Goal: Complete application form: Complete application form

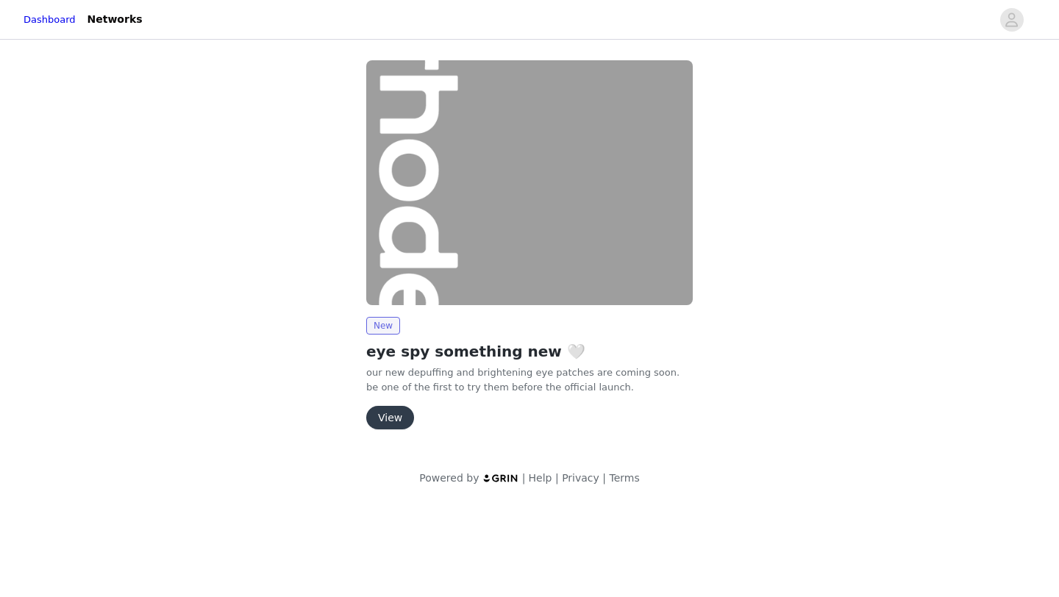
click at [395, 416] on button "View" at bounding box center [390, 418] width 48 height 24
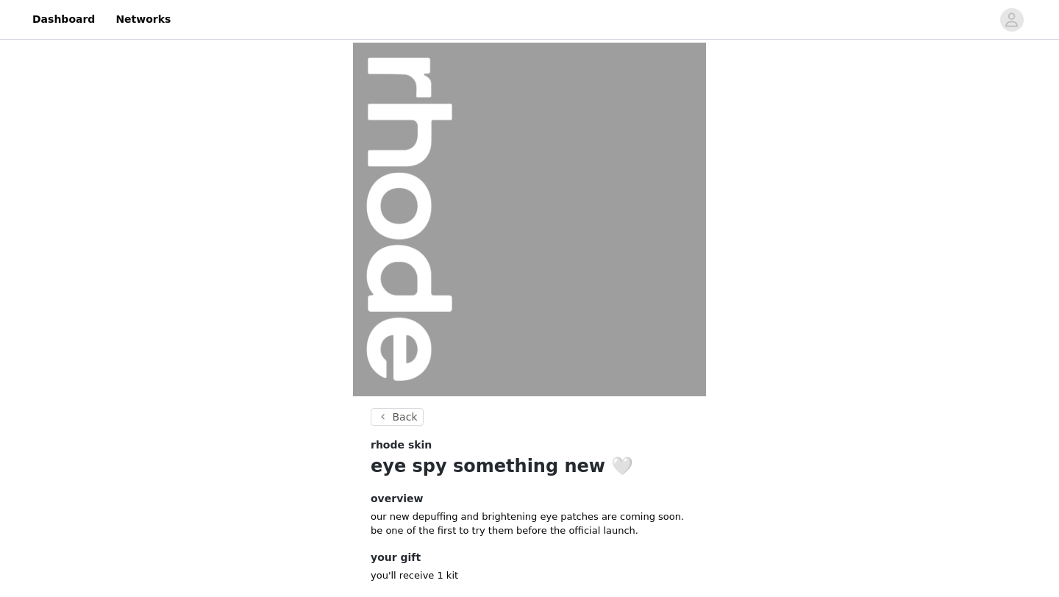
scroll to position [85, 0]
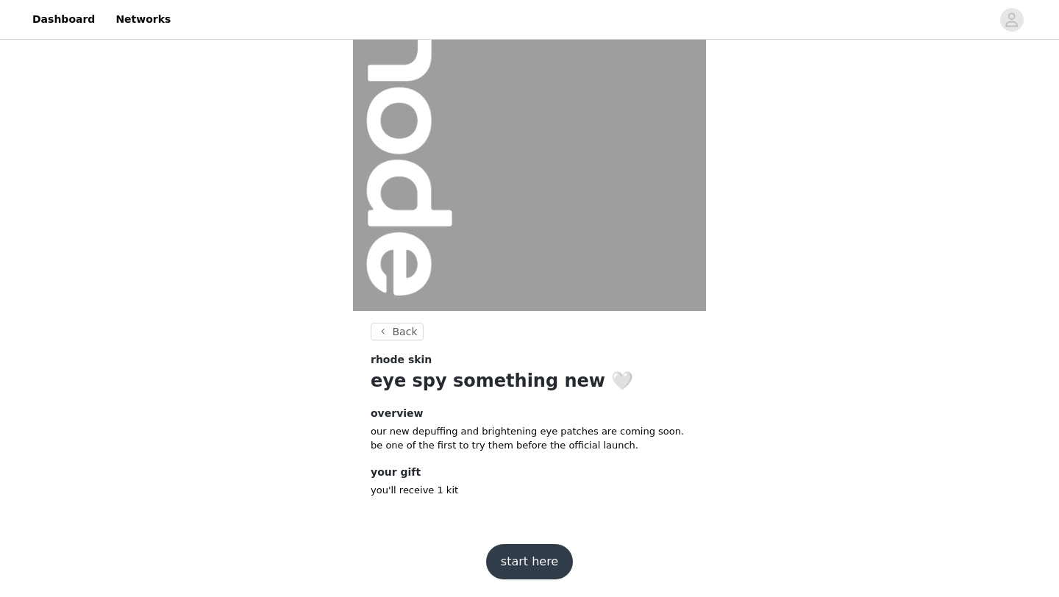
click at [527, 558] on button "start here" at bounding box center [529, 561] width 87 height 35
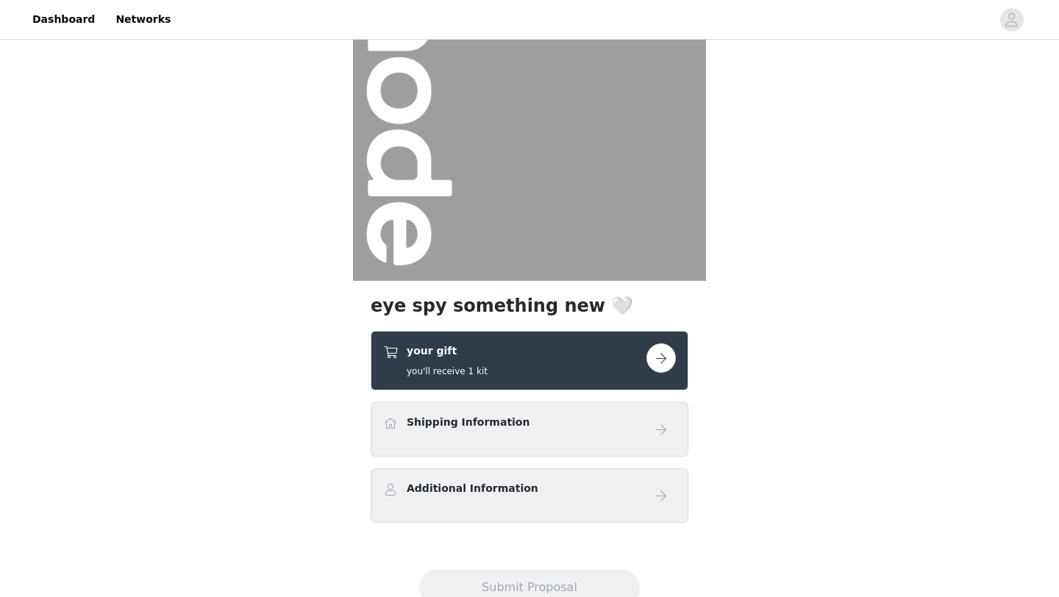
scroll to position [165, 0]
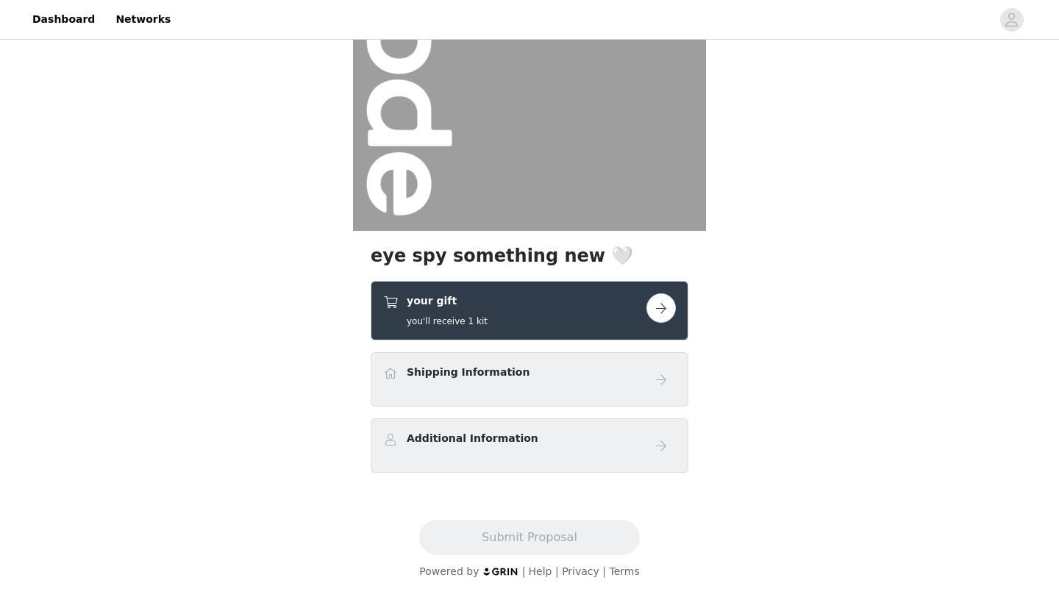
click at [655, 312] on button "button" at bounding box center [660, 307] width 29 height 29
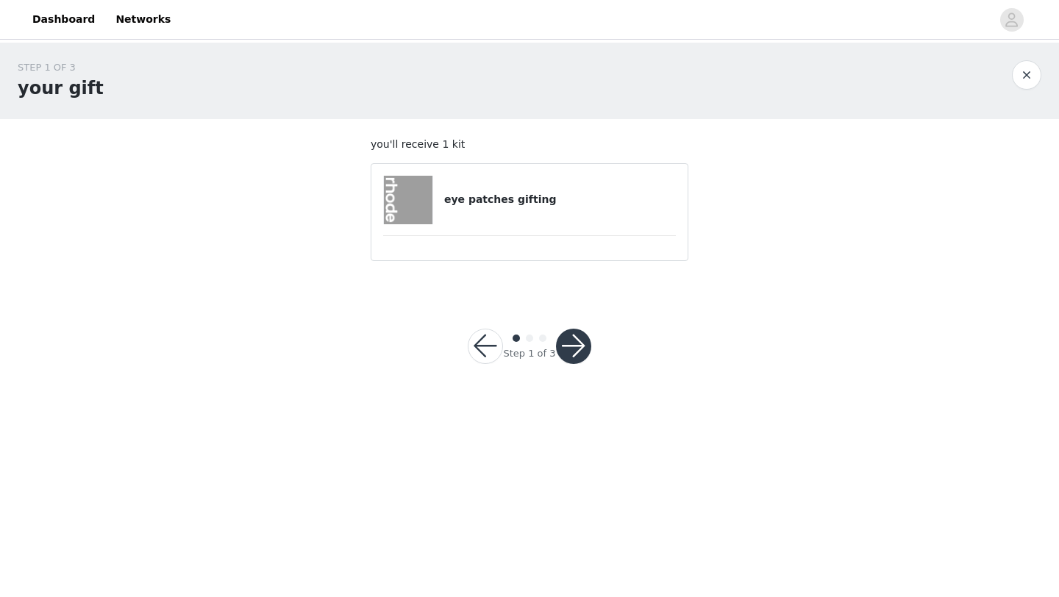
click at [524, 198] on h4 "eye patches gifting" at bounding box center [560, 199] width 232 height 15
click at [587, 354] on button "button" at bounding box center [573, 346] width 35 height 35
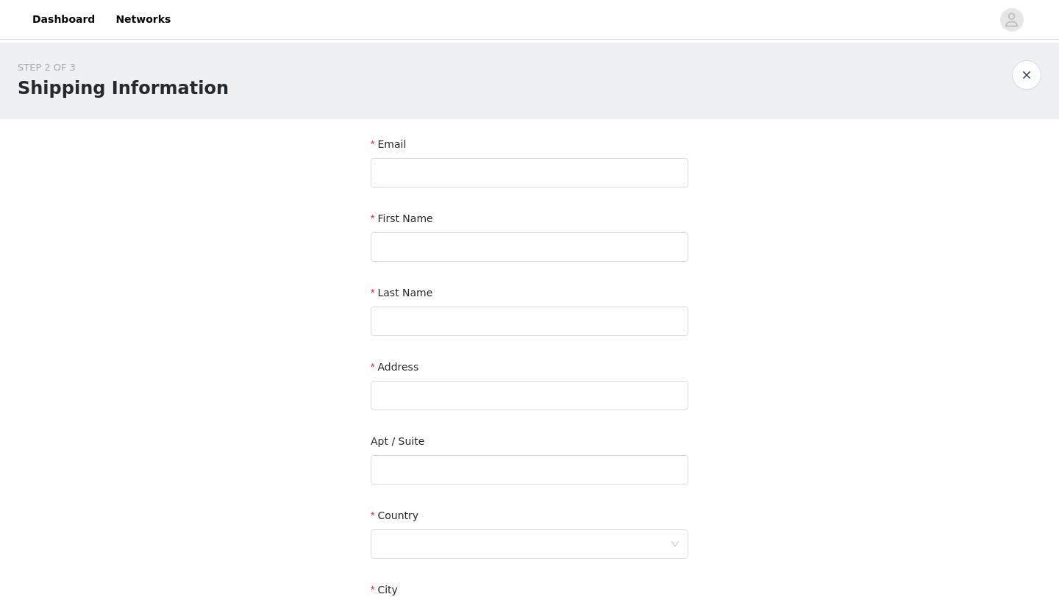
click at [541, 189] on div "Email" at bounding box center [530, 165] width 318 height 57
click at [521, 177] on input "text" at bounding box center [530, 172] width 318 height 29
click at [410, 169] on input "CIN" at bounding box center [530, 172] width 318 height 29
click at [411, 170] on input "CIN" at bounding box center [530, 172] width 318 height 29
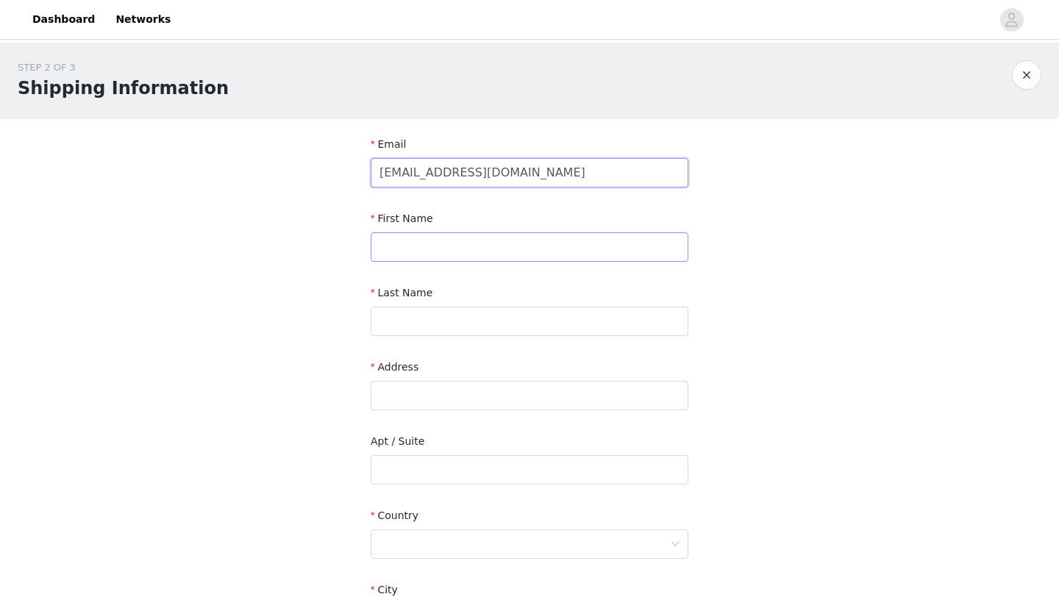
type input "[EMAIL_ADDRESS][DOMAIN_NAME]"
click at [406, 251] on input "text" at bounding box center [530, 246] width 318 height 29
type input "[PERSON_NAME]"
type input "Zaya"
type input "[STREET_ADDRESS]"
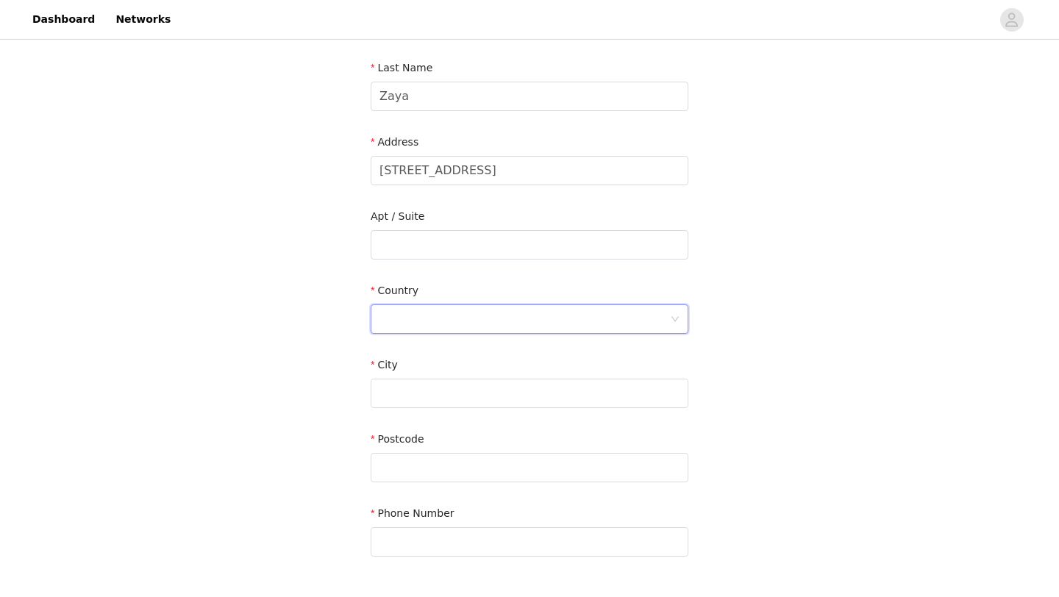
scroll to position [275, 0]
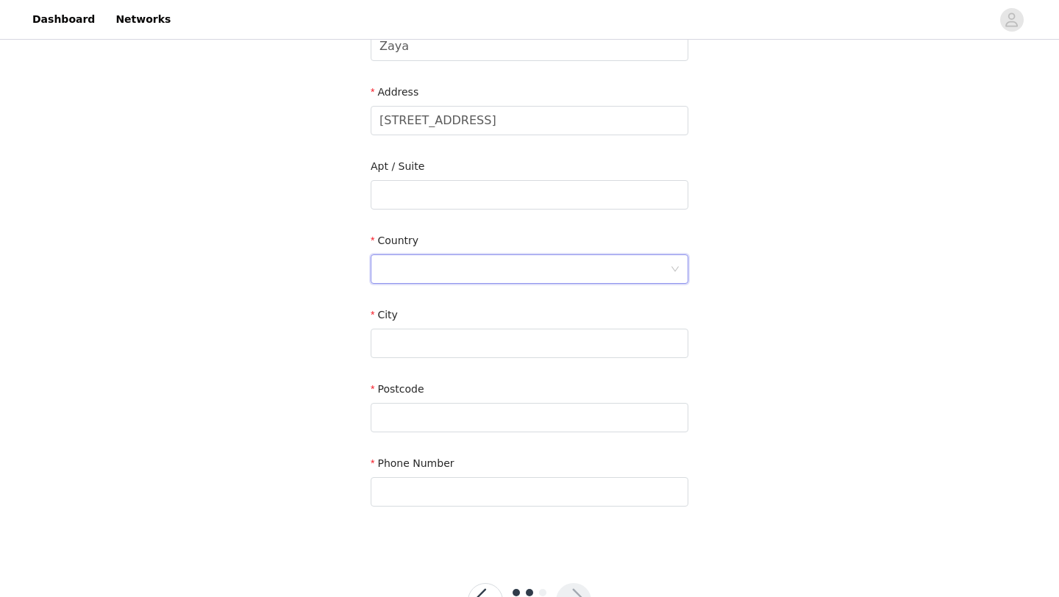
click at [466, 275] on div at bounding box center [524, 269] width 290 height 28
type input "c"
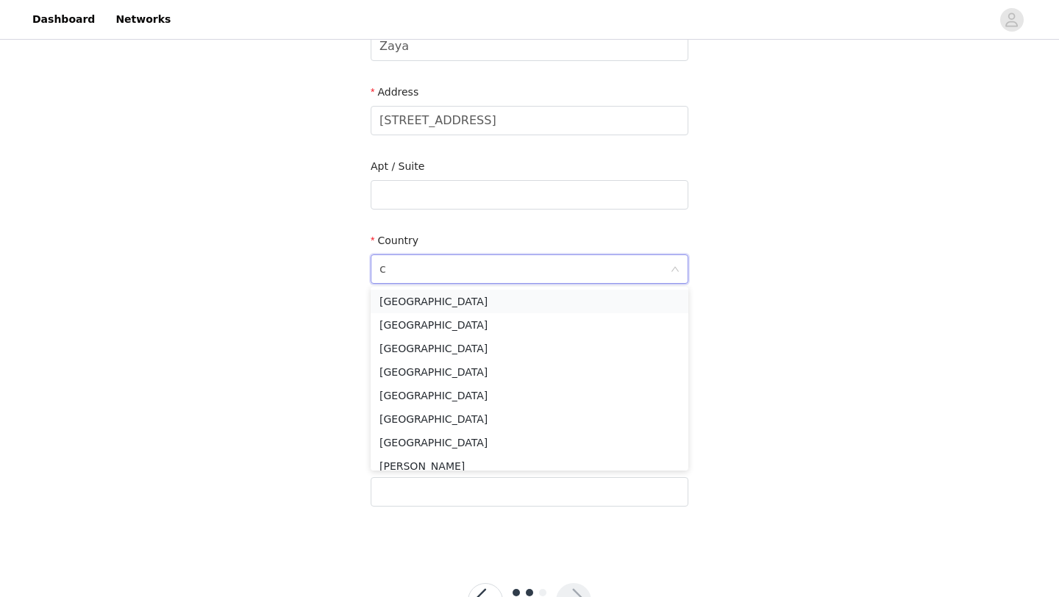
click at [458, 301] on li "[GEOGRAPHIC_DATA]" at bounding box center [530, 302] width 318 height 24
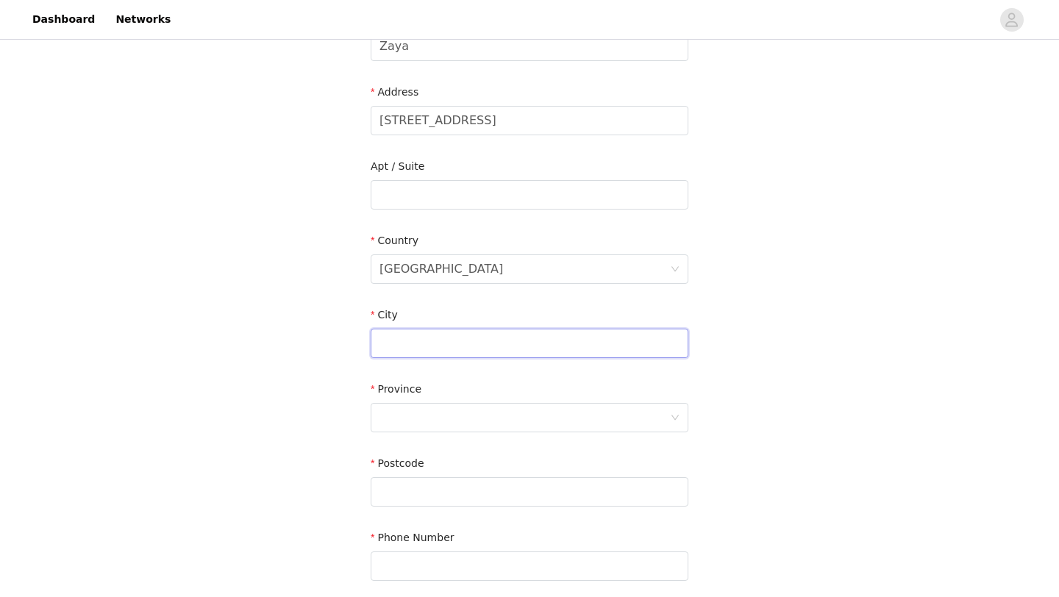
click at [451, 345] on input "text" at bounding box center [530, 343] width 318 height 29
type input "[GEOGRAPHIC_DATA]"
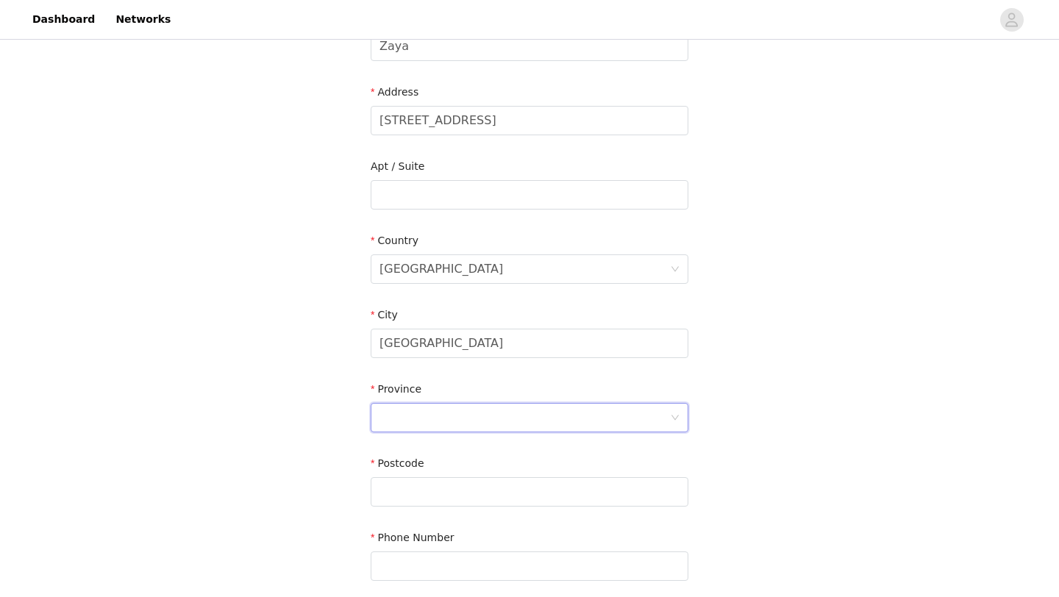
click at [462, 425] on div at bounding box center [524, 418] width 290 height 28
click at [462, 424] on div at bounding box center [524, 418] width 290 height 28
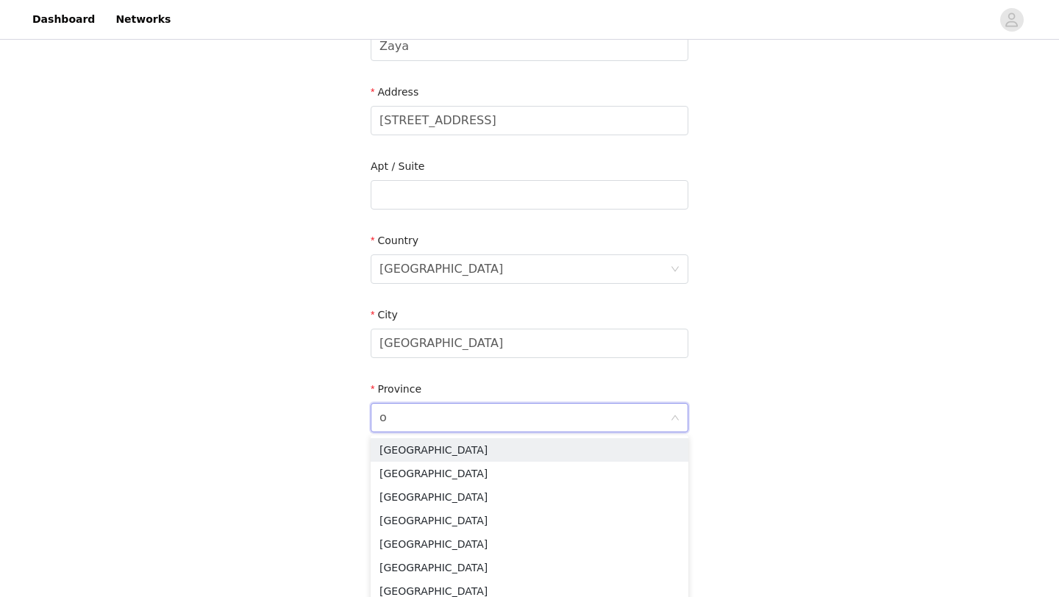
type input "on"
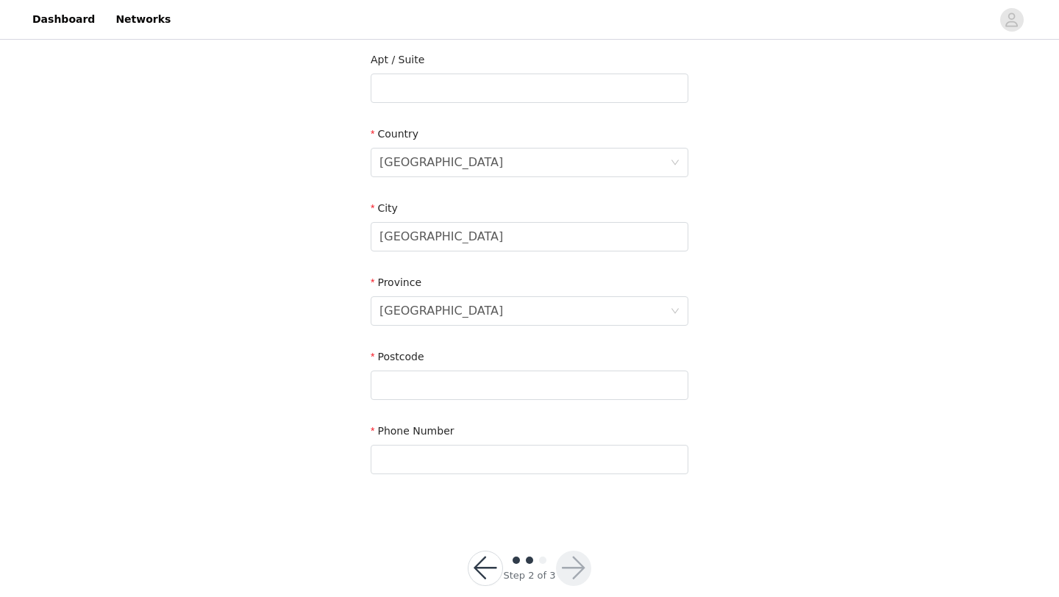
scroll to position [405, 0]
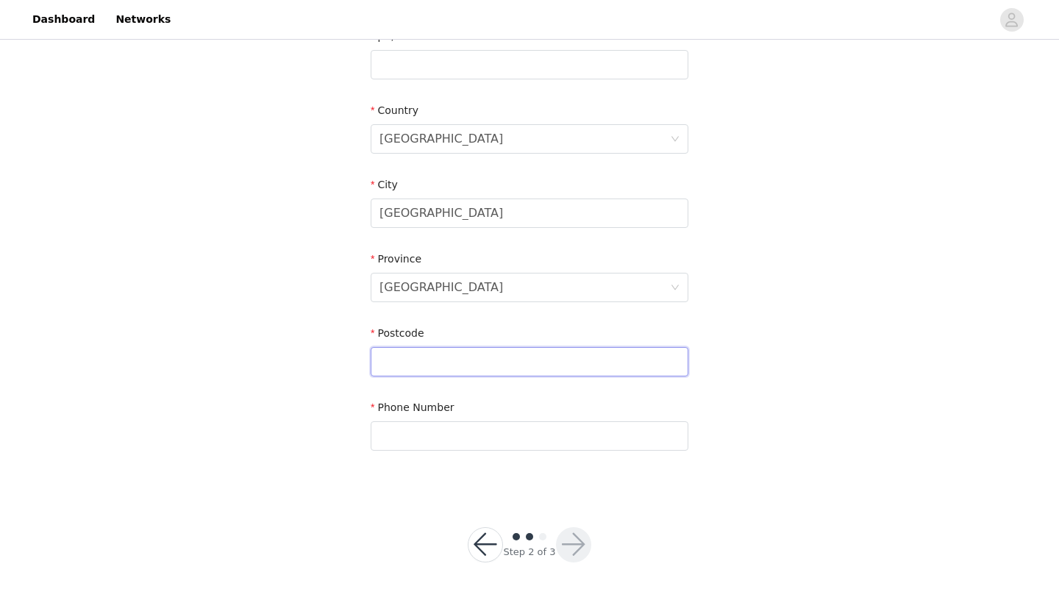
click at [415, 359] on input "text" at bounding box center [530, 361] width 318 height 29
type input "L7M4L1"
type input "4167213743"
click at [568, 547] on button "button" at bounding box center [573, 544] width 35 height 35
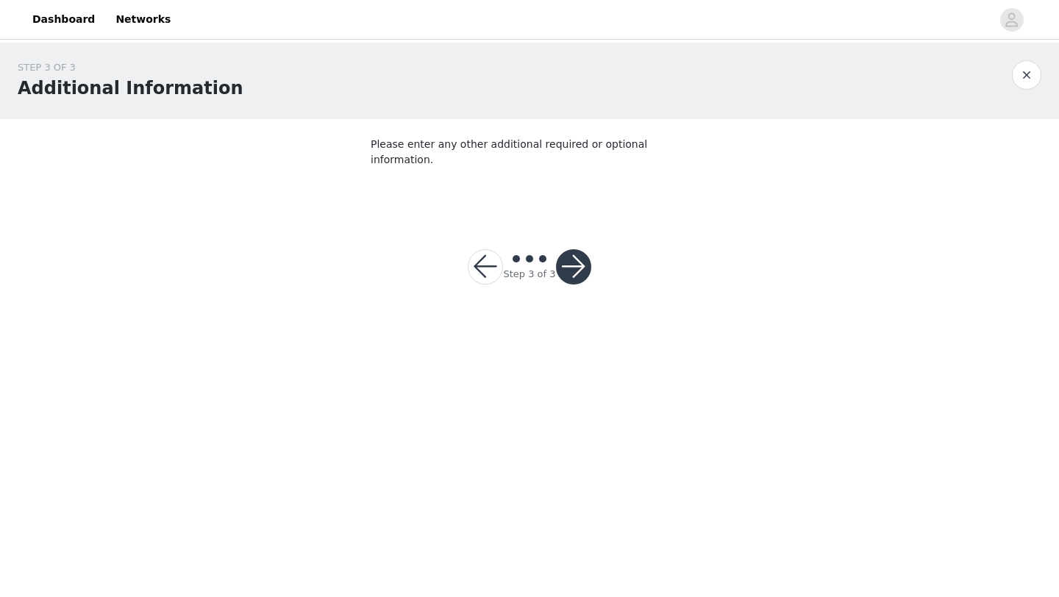
click at [577, 252] on button "button" at bounding box center [573, 266] width 35 height 35
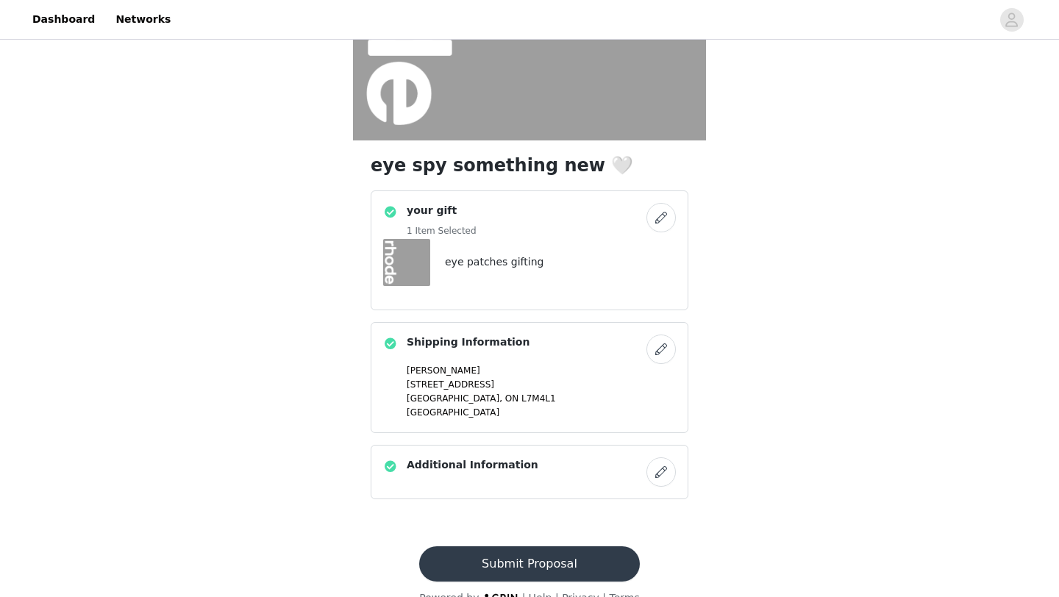
scroll to position [282, 0]
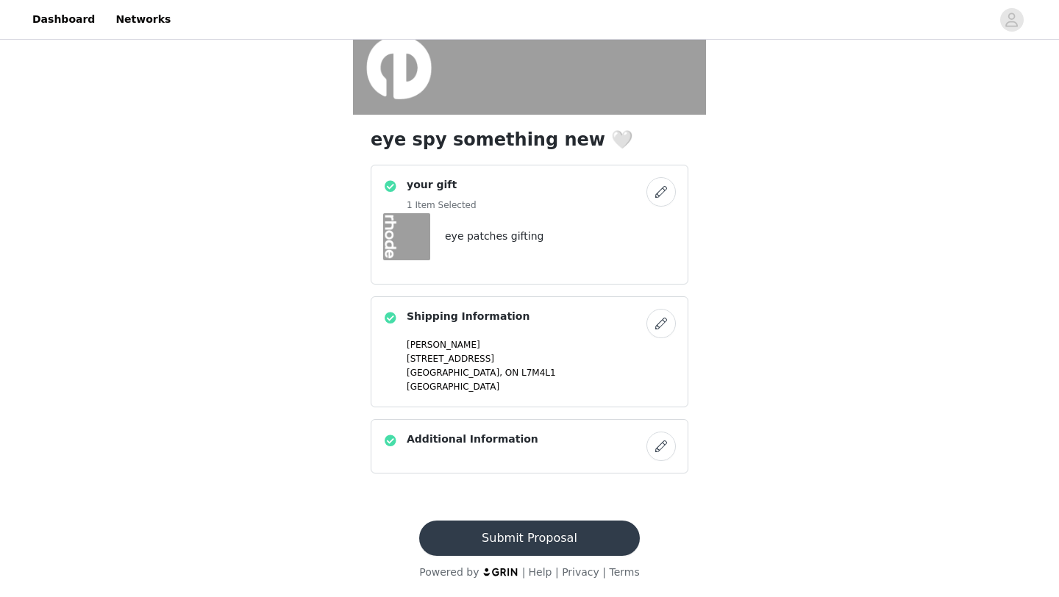
click at [511, 541] on button "Submit Proposal" at bounding box center [529, 538] width 220 height 35
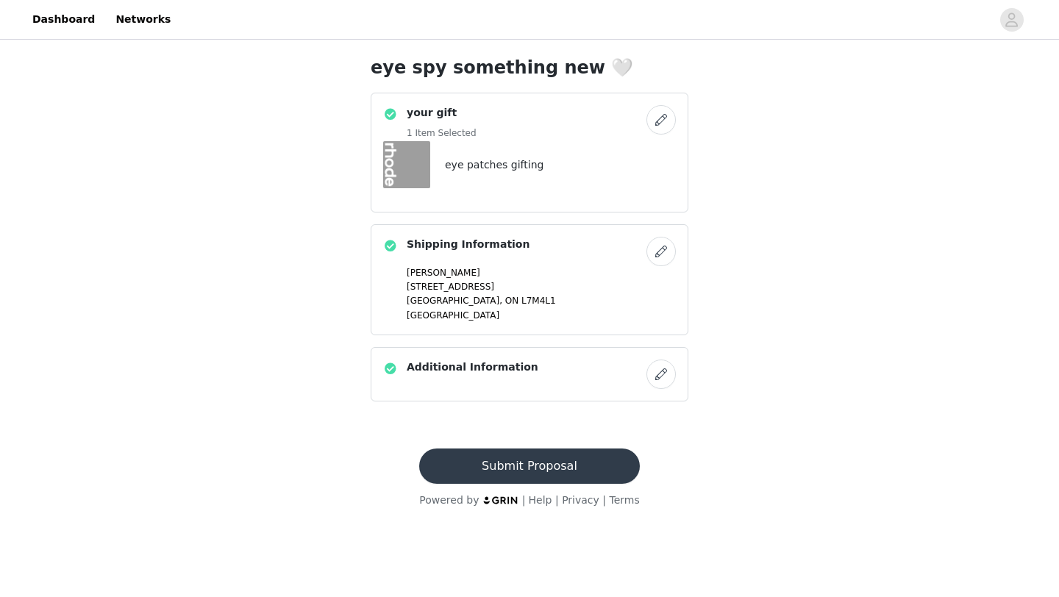
scroll to position [0, 0]
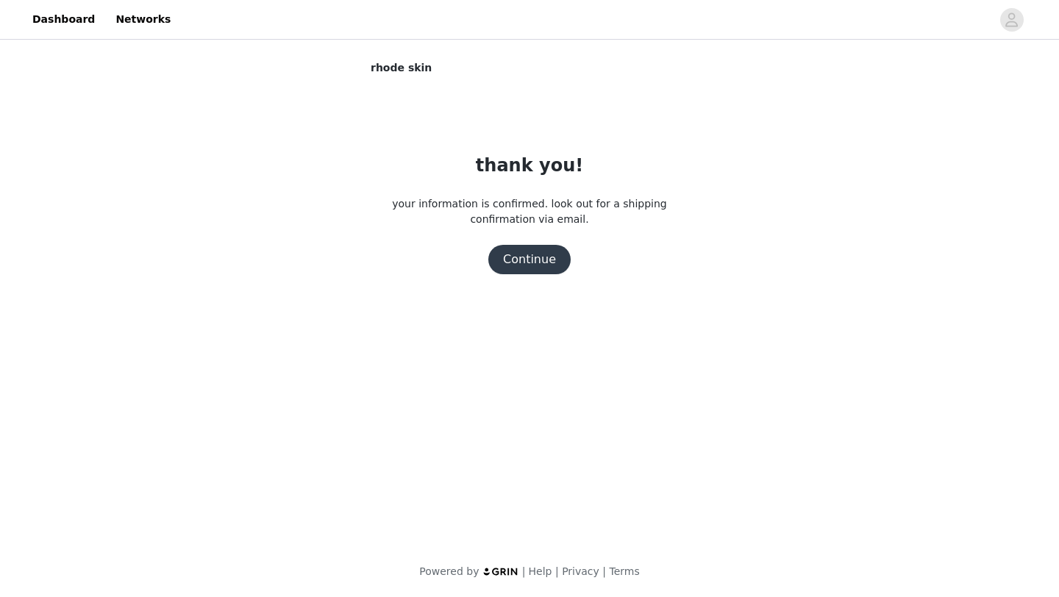
click at [521, 257] on button "Continue" at bounding box center [529, 259] width 82 height 29
